Goal: Task Accomplishment & Management: Use online tool/utility

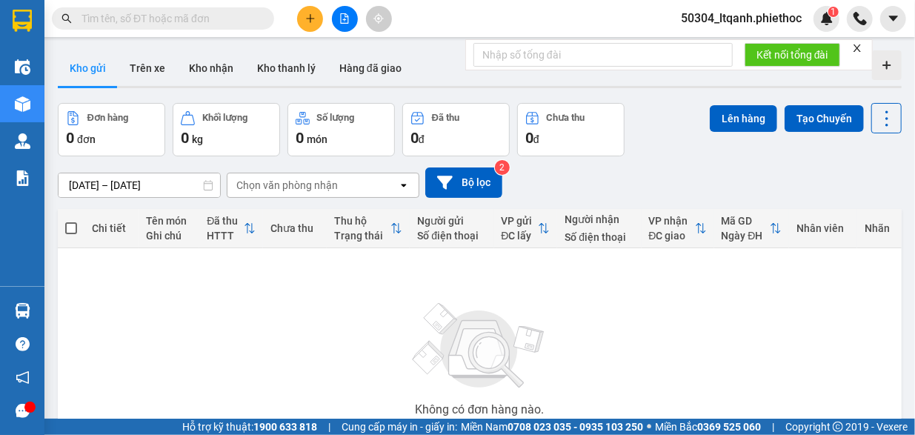
click at [126, 29] on span at bounding box center [163, 18] width 222 height 22
click at [113, 19] on input "text" at bounding box center [168, 18] width 175 height 16
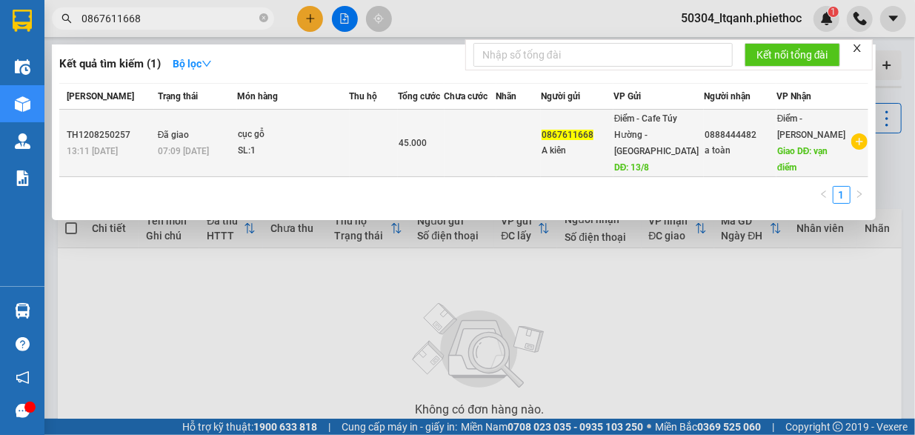
type input "0867611668"
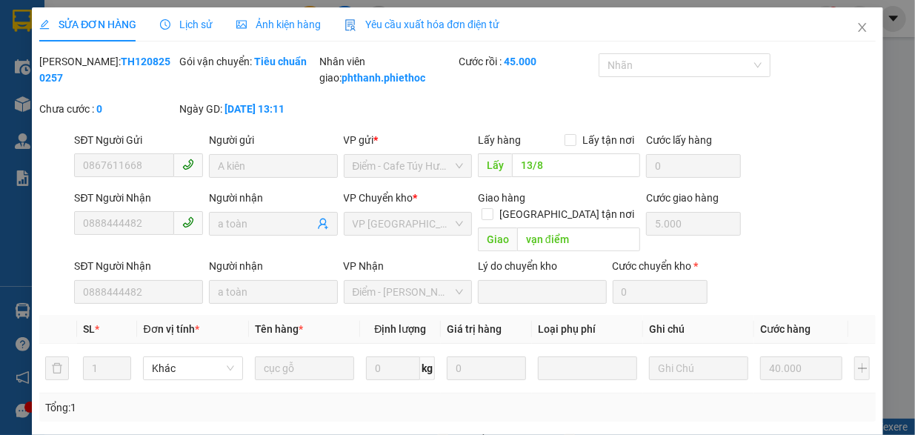
type input "0867611668"
type input "A kiên"
type input "13/8"
type input "0888444482"
type input "a toàn"
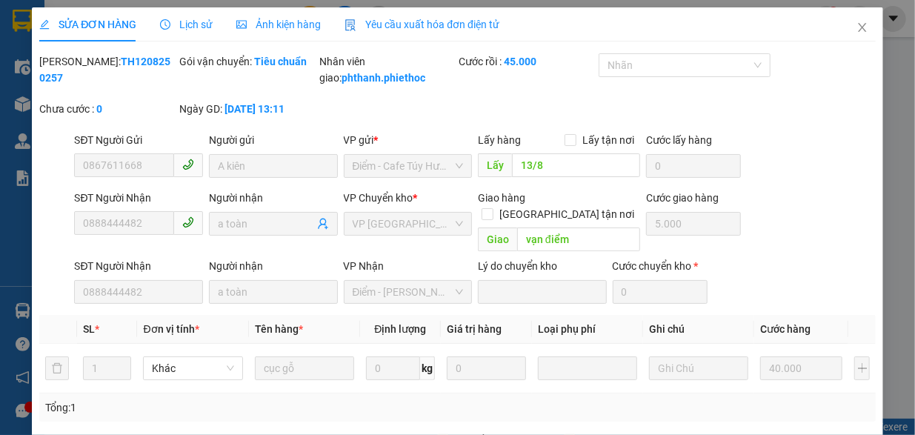
type input "vạn điểm"
type input "5.000"
type input "45.000"
click at [195, 16] on div "Lịch sử" at bounding box center [186, 24] width 53 height 16
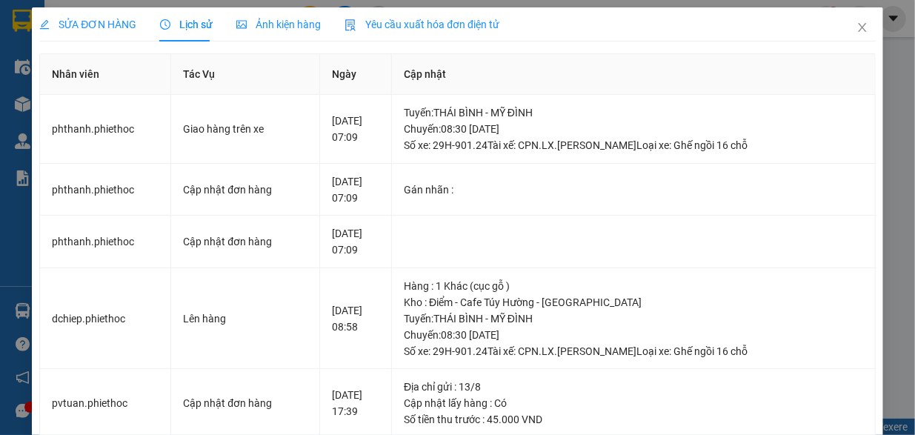
click at [95, 26] on span "SỬA ĐƠN HÀNG" at bounding box center [87, 25] width 97 height 12
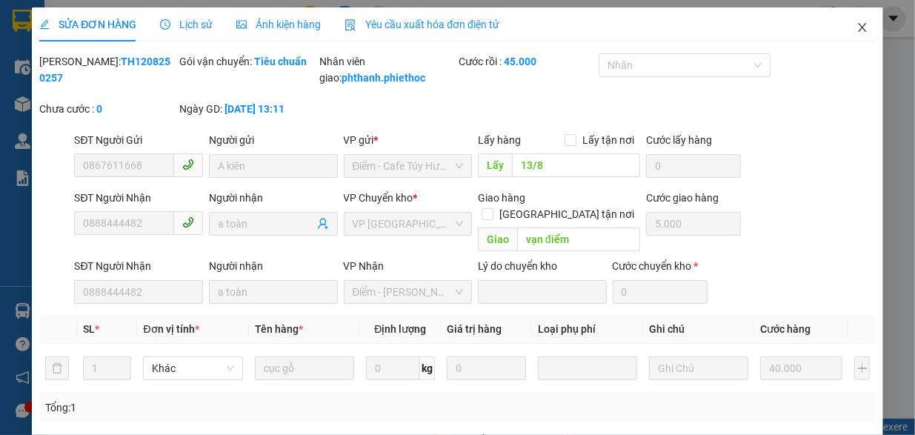
click at [858, 27] on icon "close" at bounding box center [862, 27] width 8 height 9
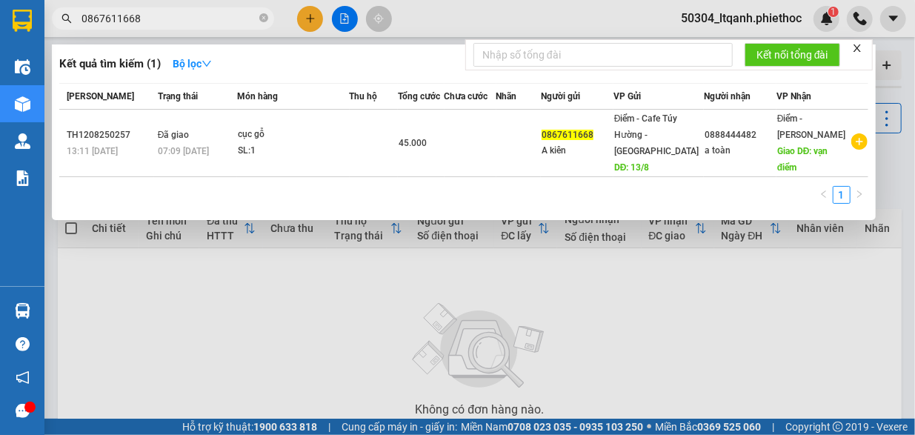
click at [187, 19] on input "0867611668" at bounding box center [168, 18] width 175 height 16
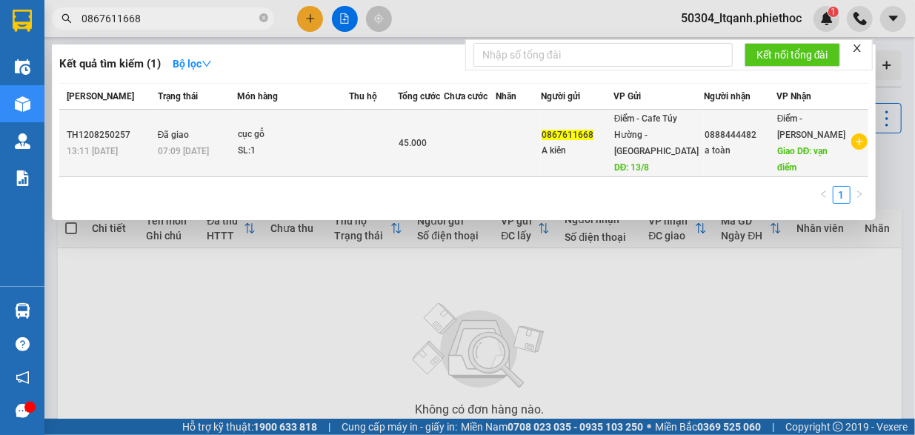
click at [348, 146] on div "SL: 1" at bounding box center [293, 151] width 111 height 16
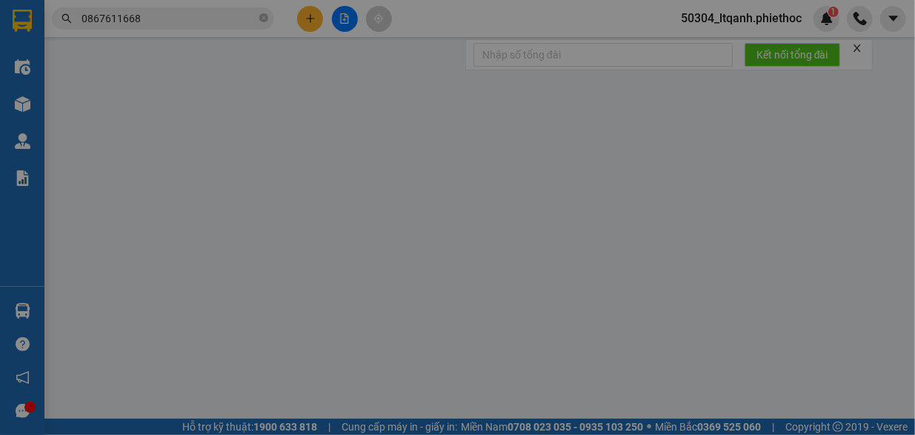
type input "0867611668"
type input "A kiên"
type input "13/8"
type input "0888444482"
type input "a toàn"
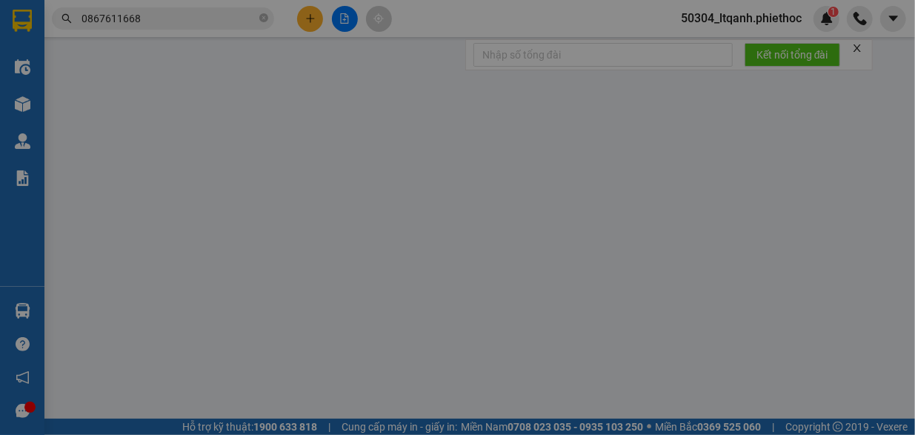
type input "vạn điểm"
type input "5.000"
type input "45.000"
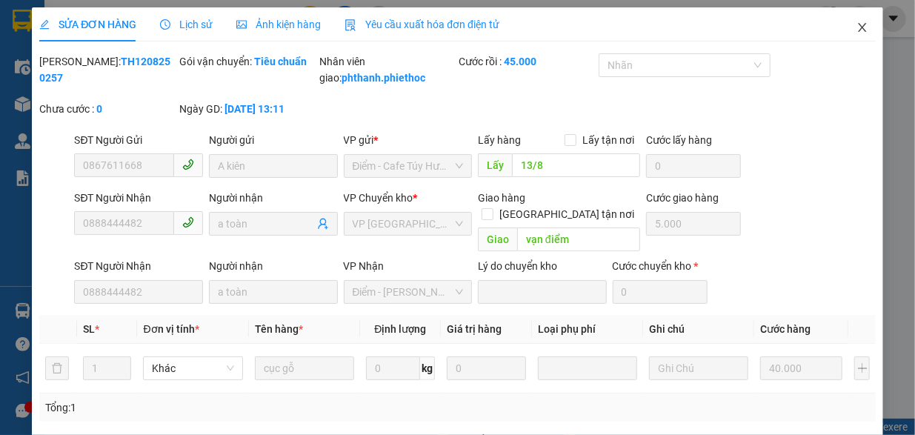
click at [858, 30] on icon "close" at bounding box center [862, 27] width 8 height 9
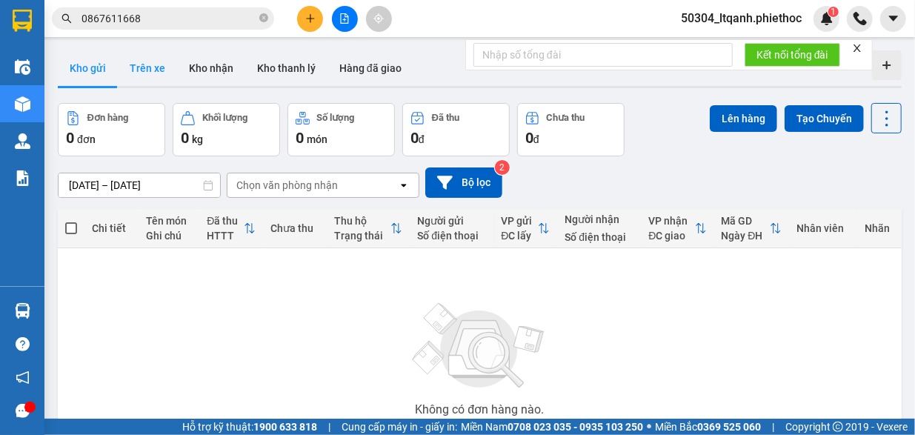
click at [150, 67] on button "Trên xe" at bounding box center [147, 68] width 59 height 36
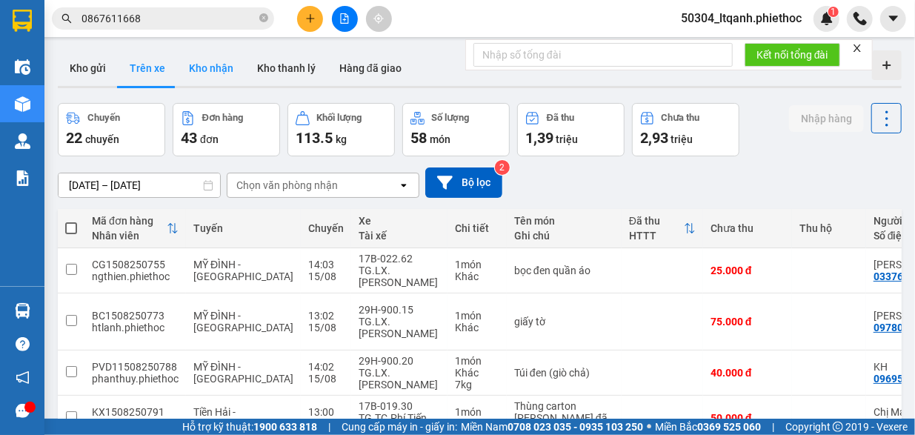
click at [199, 66] on button "Kho nhận" at bounding box center [211, 68] width 68 height 36
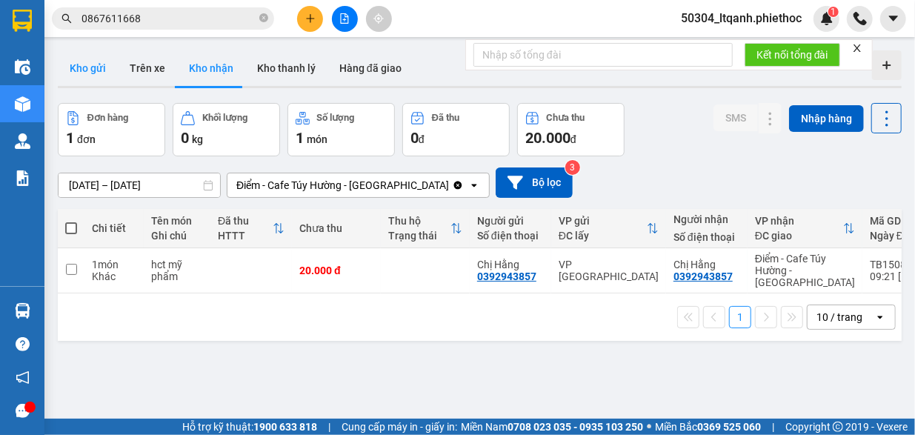
click at [85, 66] on button "Kho gửi" at bounding box center [88, 68] width 60 height 36
